Goal: Transaction & Acquisition: Purchase product/service

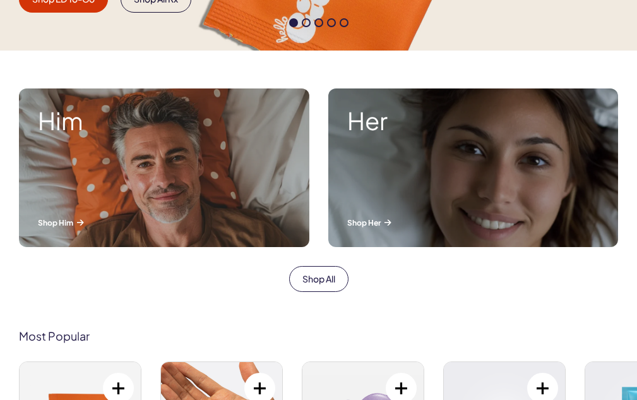
scroll to position [442, 0]
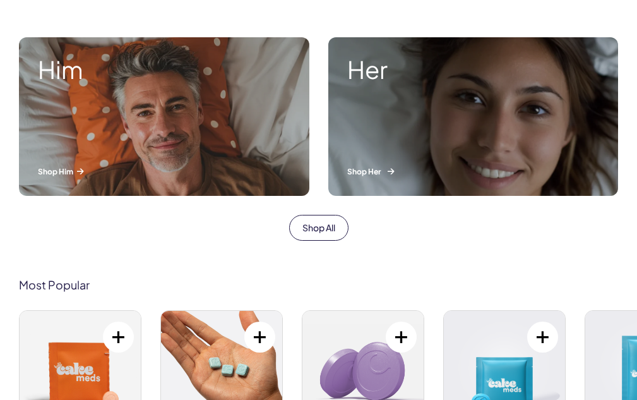
click at [369, 170] on p "Shop Her" at bounding box center [473, 171] width 253 height 11
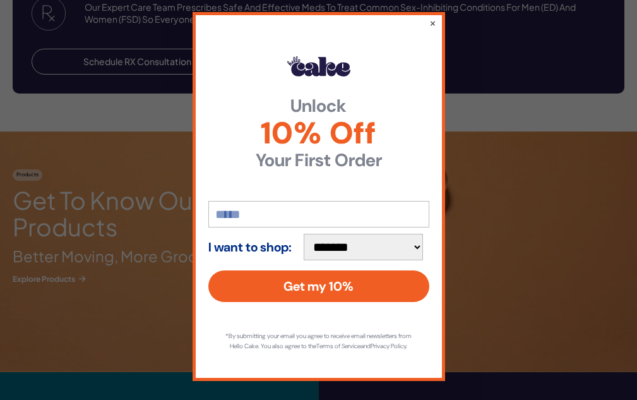
scroll to position [1326, 0]
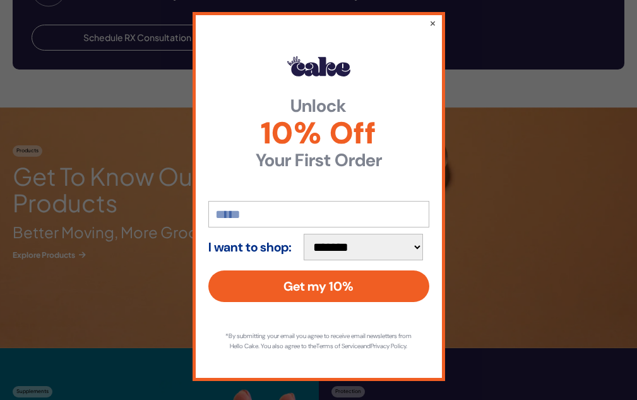
click at [432, 16] on button "×" at bounding box center [432, 22] width 7 height 13
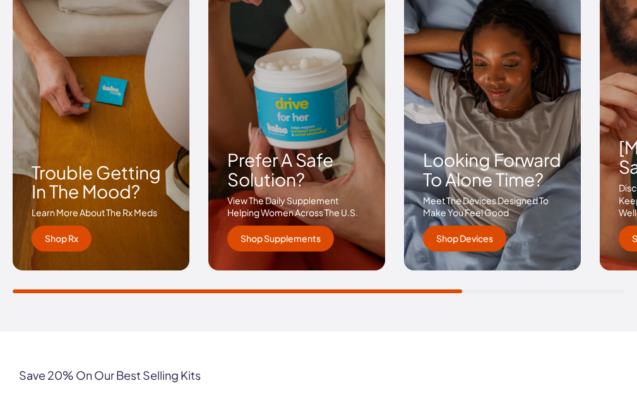
scroll to position [2020, 0]
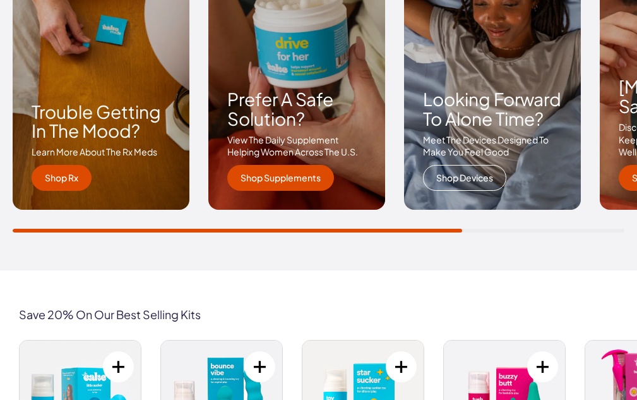
click at [498, 165] on link "Shop Devices" at bounding box center [464, 178] width 83 height 27
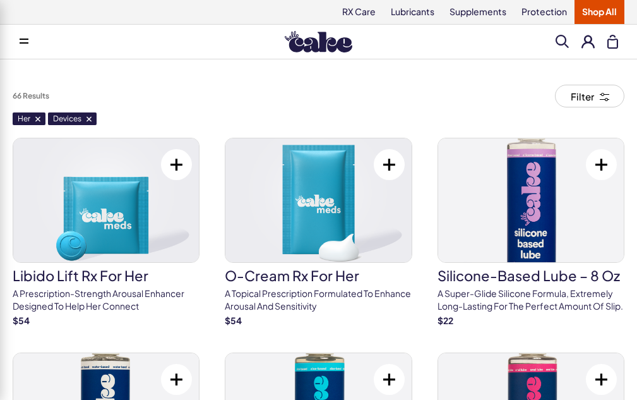
click at [561, 39] on span at bounding box center [562, 41] width 13 height 13
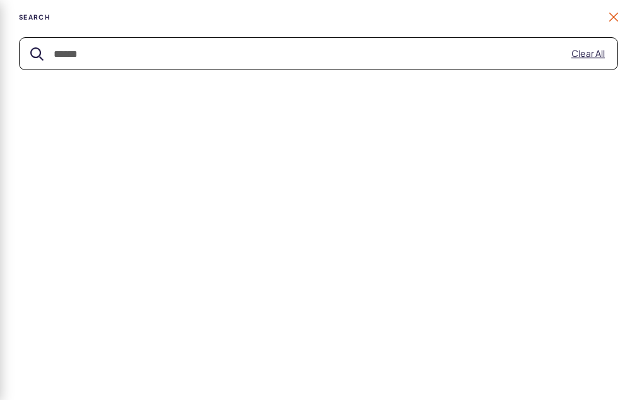
click at [610, 21] on link at bounding box center [613, 17] width 9 height 9
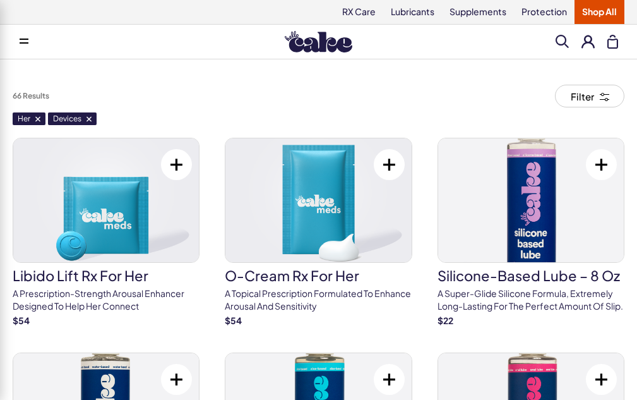
click at [24, 40] on span at bounding box center [24, 42] width 9 height 6
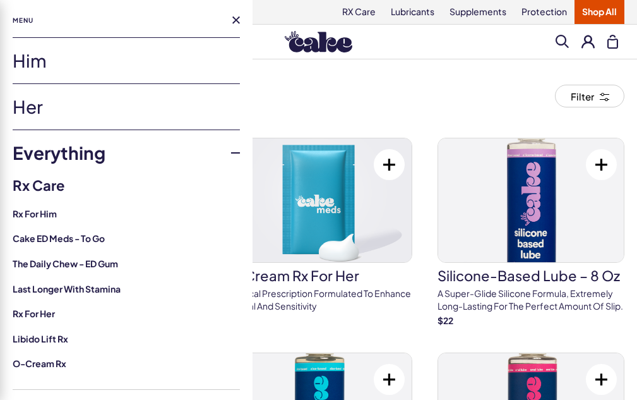
click at [24, 40] on link "Him" at bounding box center [126, 60] width 227 height 45
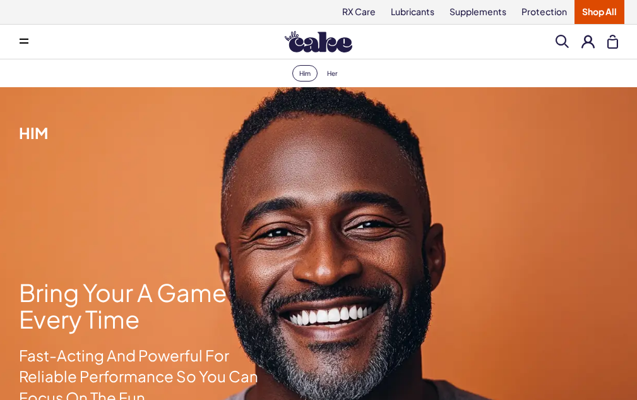
click at [25, 40] on span at bounding box center [24, 42] width 9 height 6
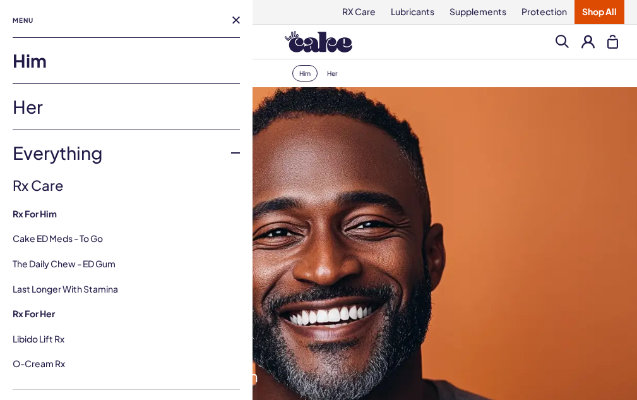
click at [32, 103] on link "Her" at bounding box center [126, 106] width 227 height 45
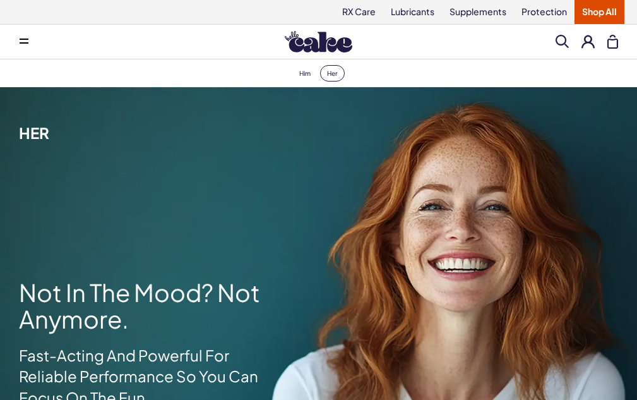
click at [595, 12] on link "Shop All" at bounding box center [599, 12] width 50 height 24
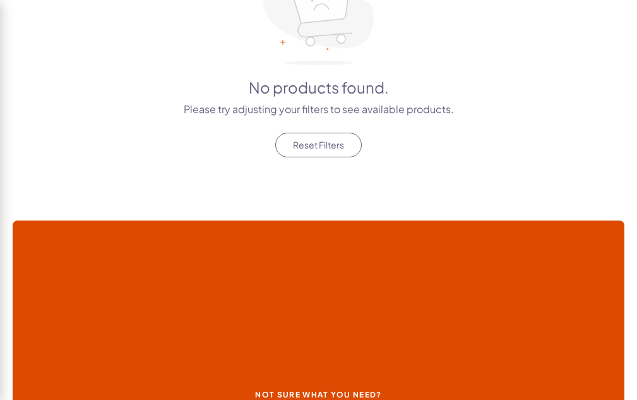
scroll to position [253, 0]
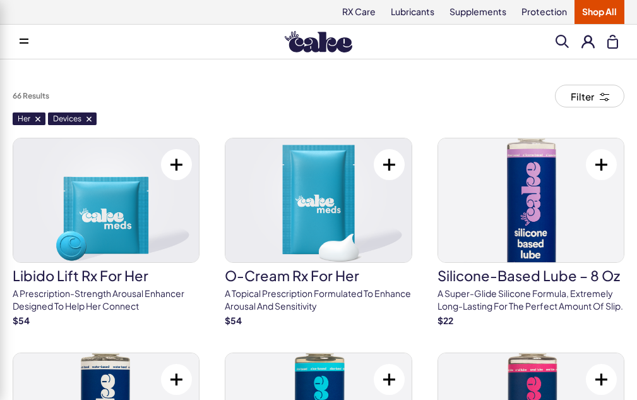
click at [561, 40] on span at bounding box center [562, 41] width 13 height 13
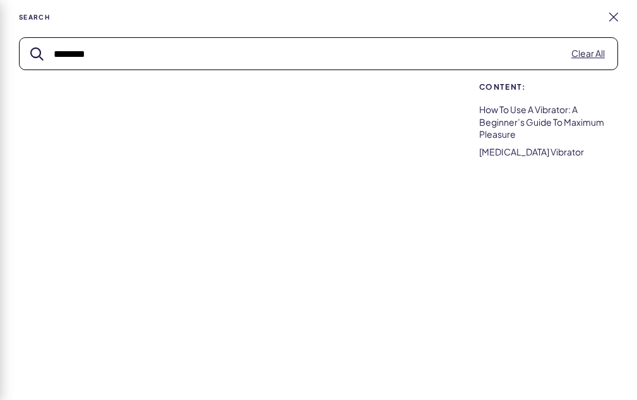
click at [40, 61] on button "submit" at bounding box center [36, 53] width 13 height 13
click at [37, 61] on button "submit" at bounding box center [36, 53] width 13 height 13
click at [133, 69] on input "********" at bounding box center [319, 54] width 598 height 32
drag, startPoint x: 133, startPoint y: 97, endPoint x: 166, endPoint y: 103, distance: 33.9
click at [91, 69] on input "********" at bounding box center [319, 54] width 598 height 32
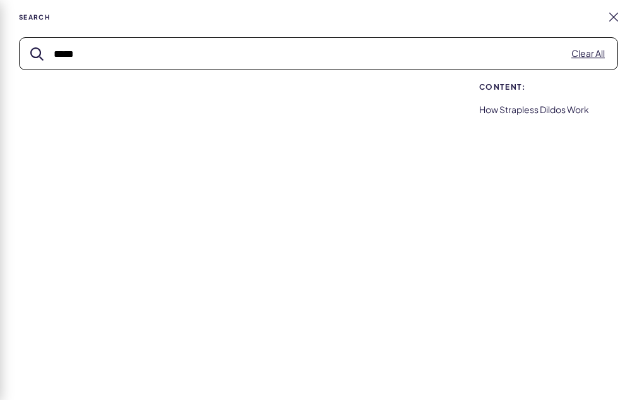
type input "*****"
click at [37, 61] on button "submit" at bounding box center [36, 53] width 13 height 13
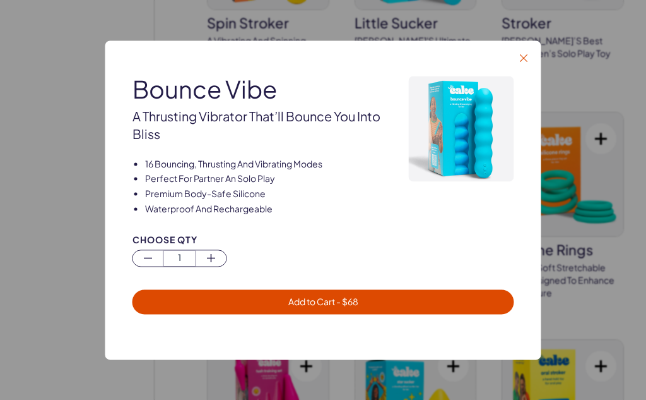
click at [523, 59] on icon "button" at bounding box center [524, 58] width 8 height 8
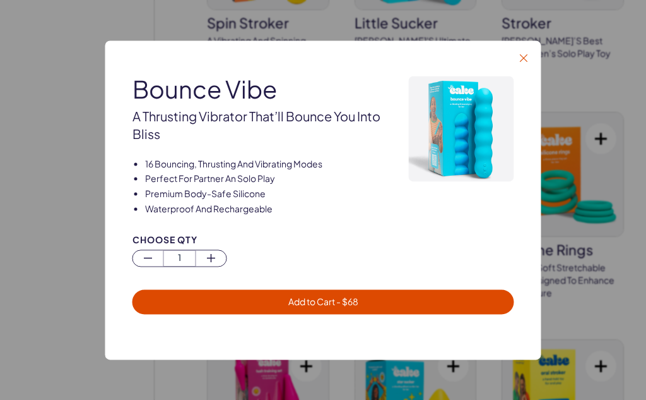
click at [525, 57] on icon "button" at bounding box center [524, 58] width 8 height 8
